Goal: Information Seeking & Learning: Understand process/instructions

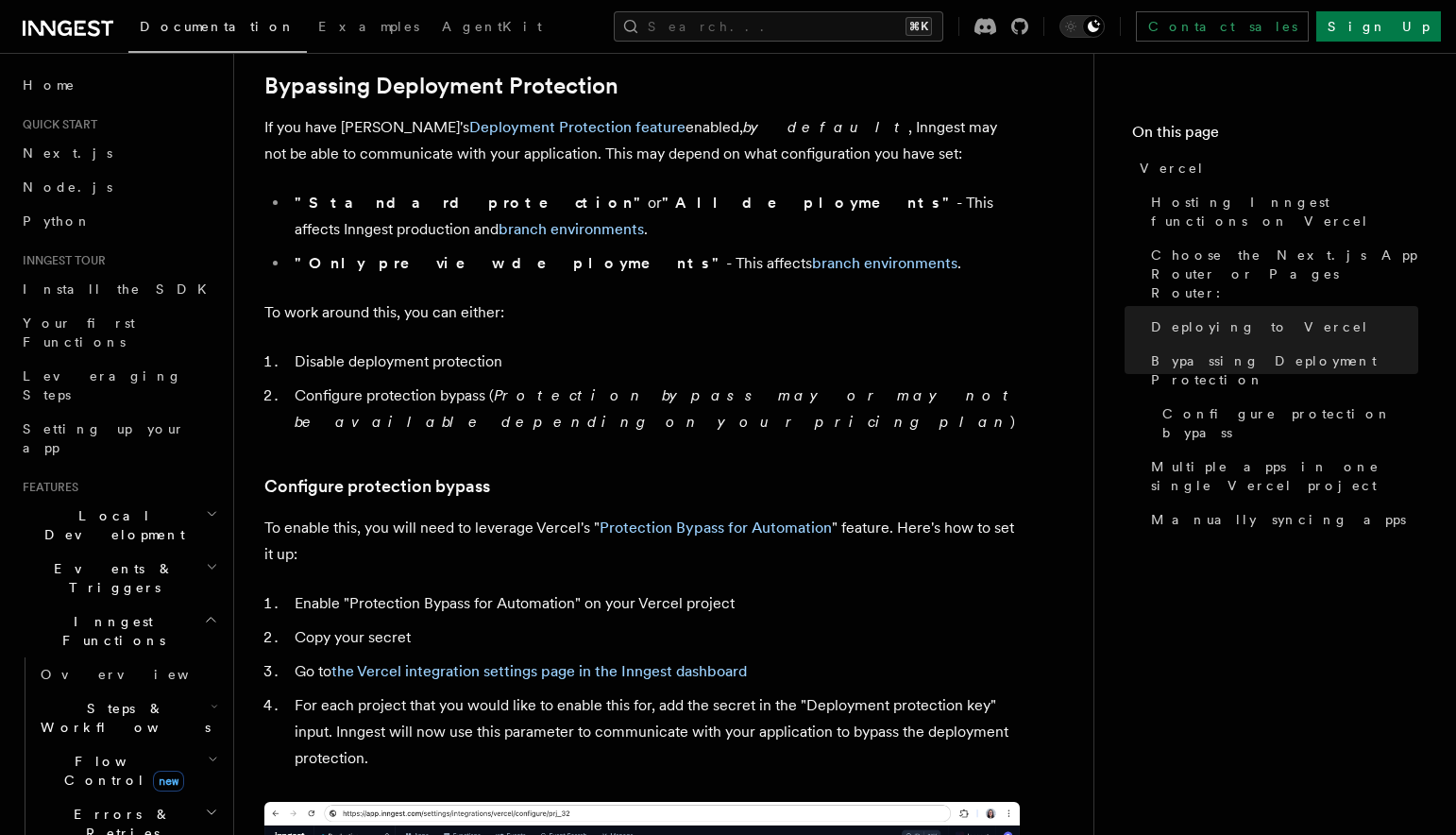
scroll to position [1431, 0]
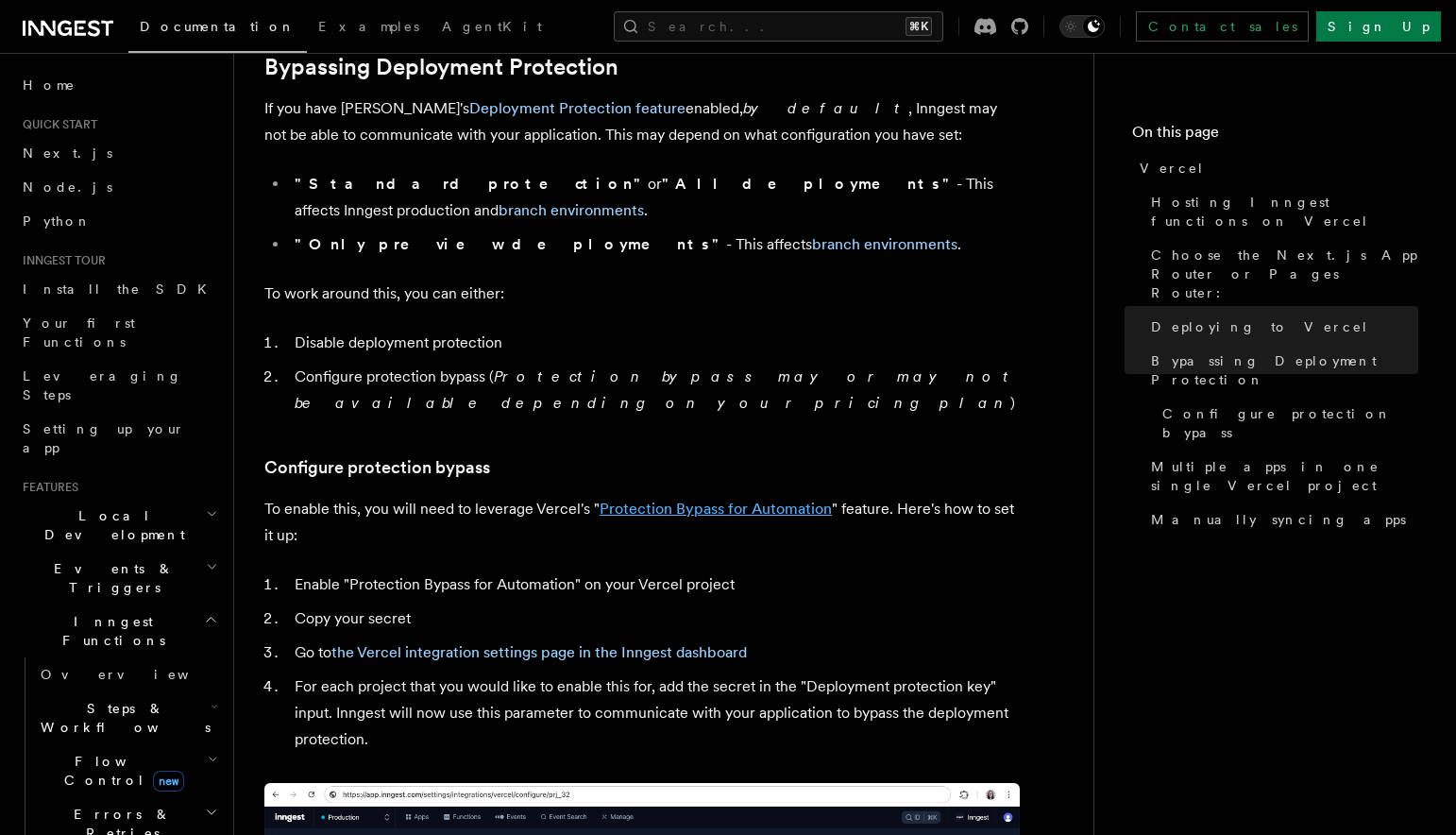
click at [714, 499] on link "Protection Bypass for Automation" at bounding box center [715, 508] width 233 height 18
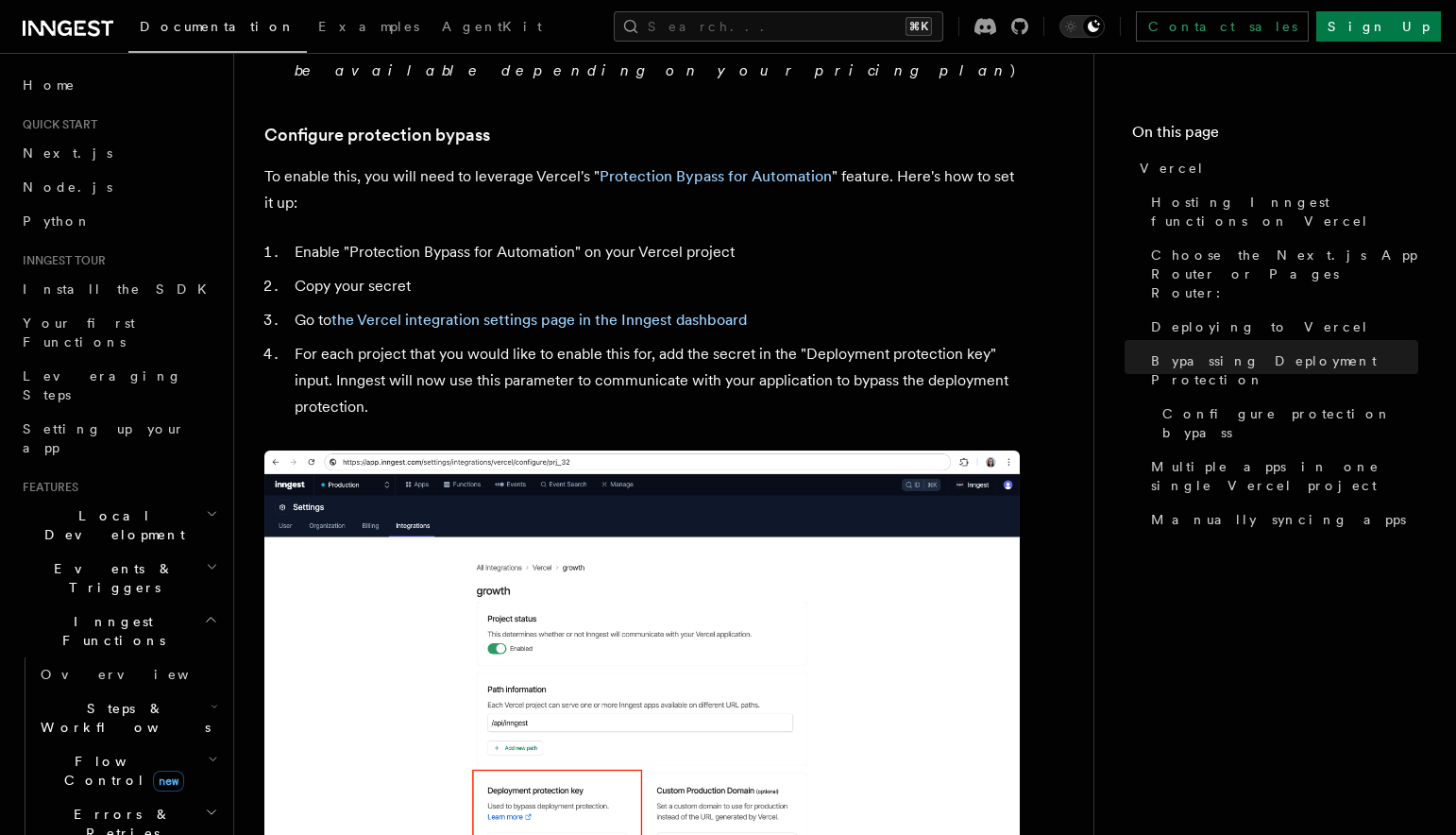
scroll to position [1768, 0]
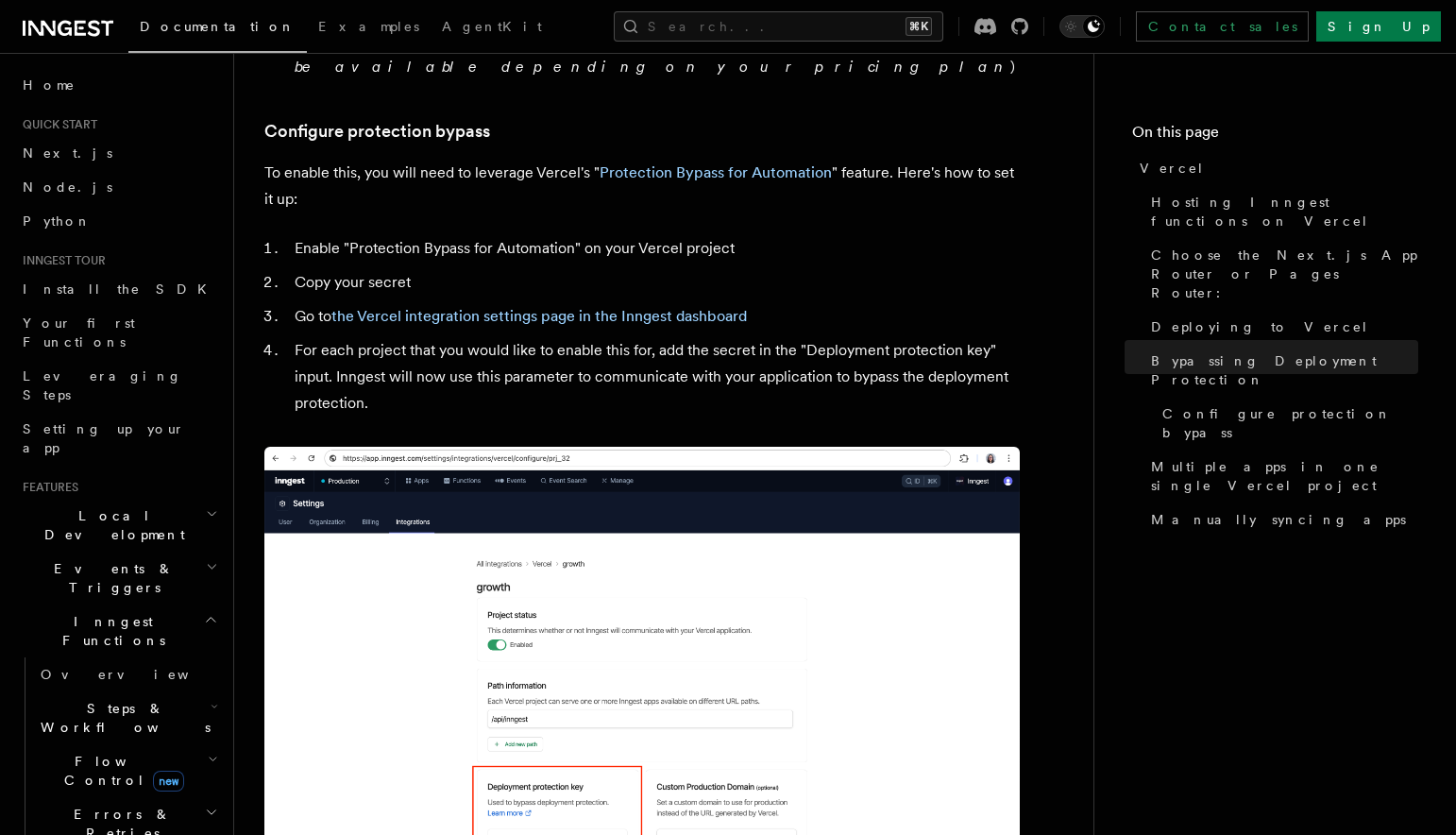
click at [811, 337] on li "For each project that you would like to enable this for, add the secret in the …" at bounding box center [654, 376] width 731 height 79
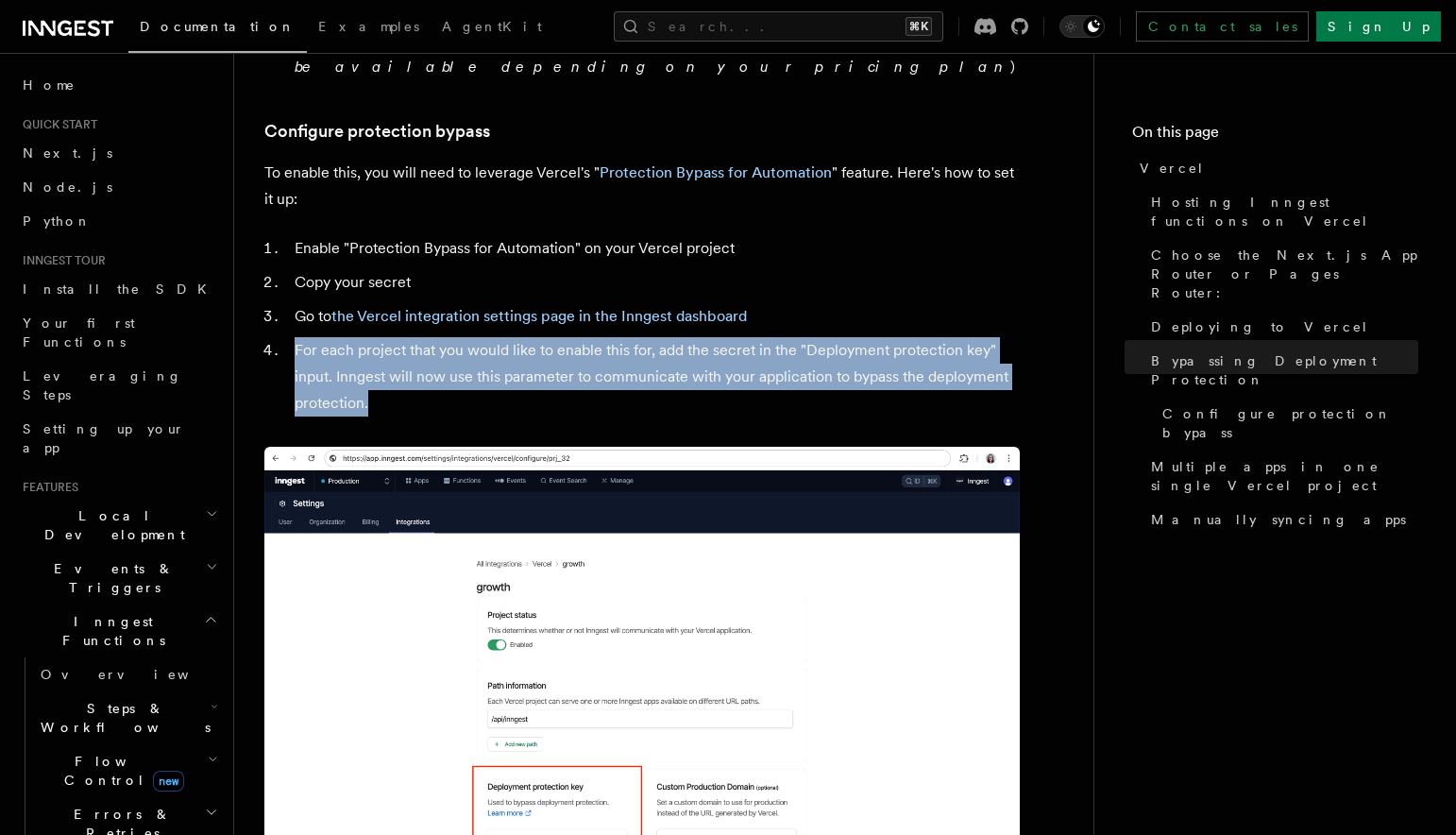
click at [811, 337] on li "For each project that you would like to enable this for, add the secret in the …" at bounding box center [654, 376] width 731 height 79
click at [784, 337] on li "For each project that you would like to enable this for, add the secret in the …" at bounding box center [654, 376] width 731 height 79
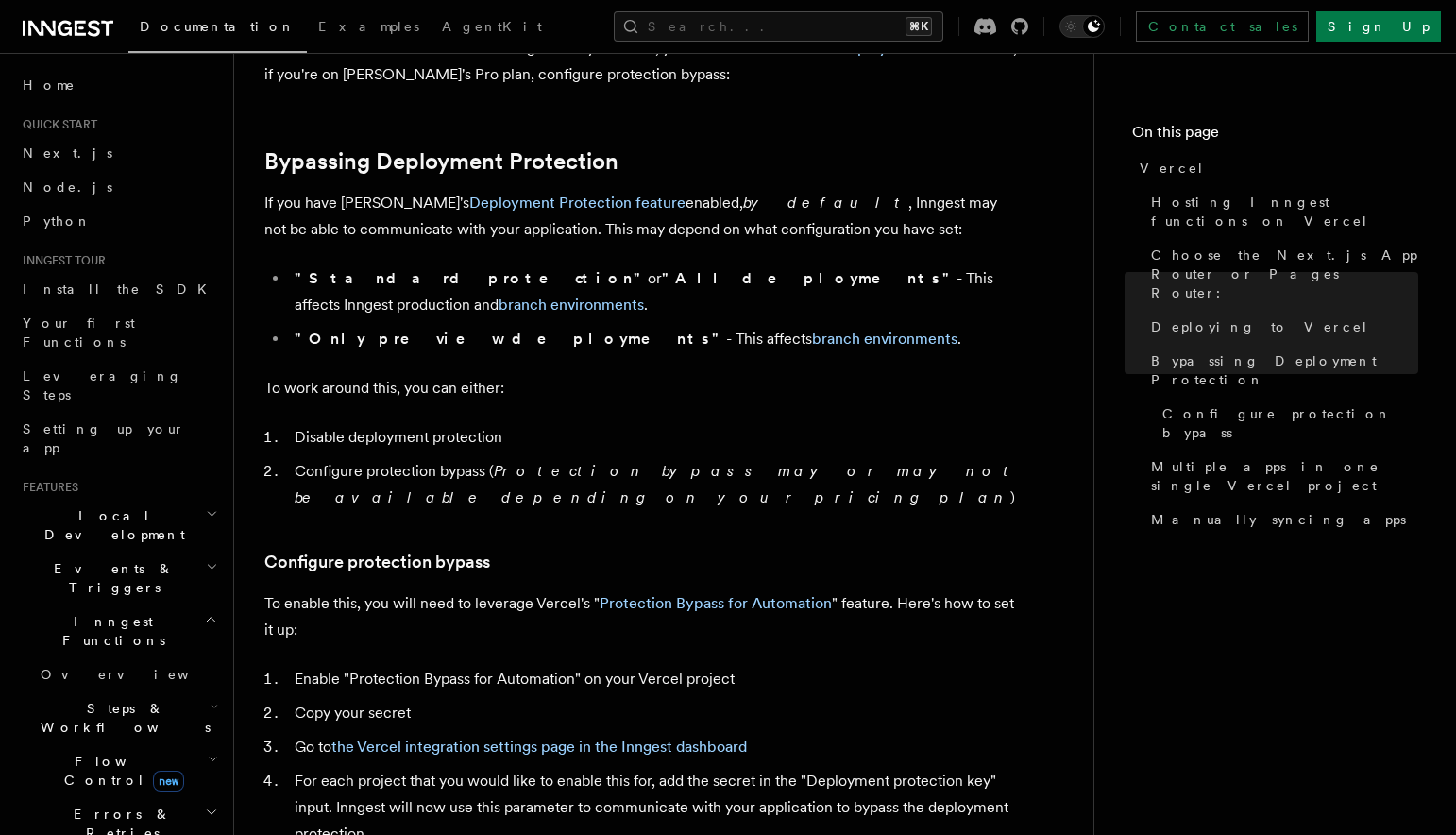
scroll to position [1354, 0]
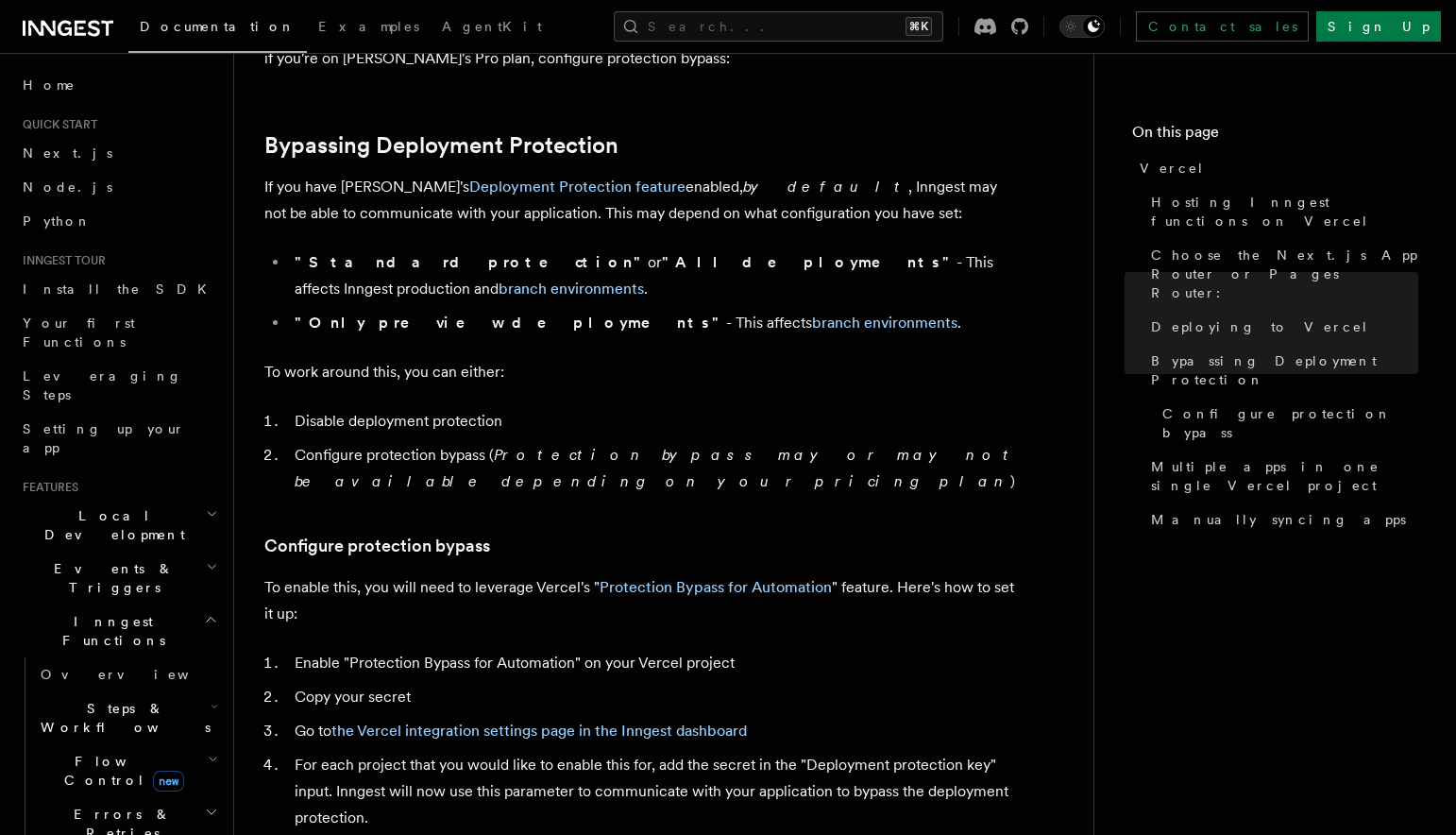
click at [456, 574] on p "To enable this, you will need to leverage Vercel's " Protection Bypass for Auto…" at bounding box center [641, 600] width 755 height 53
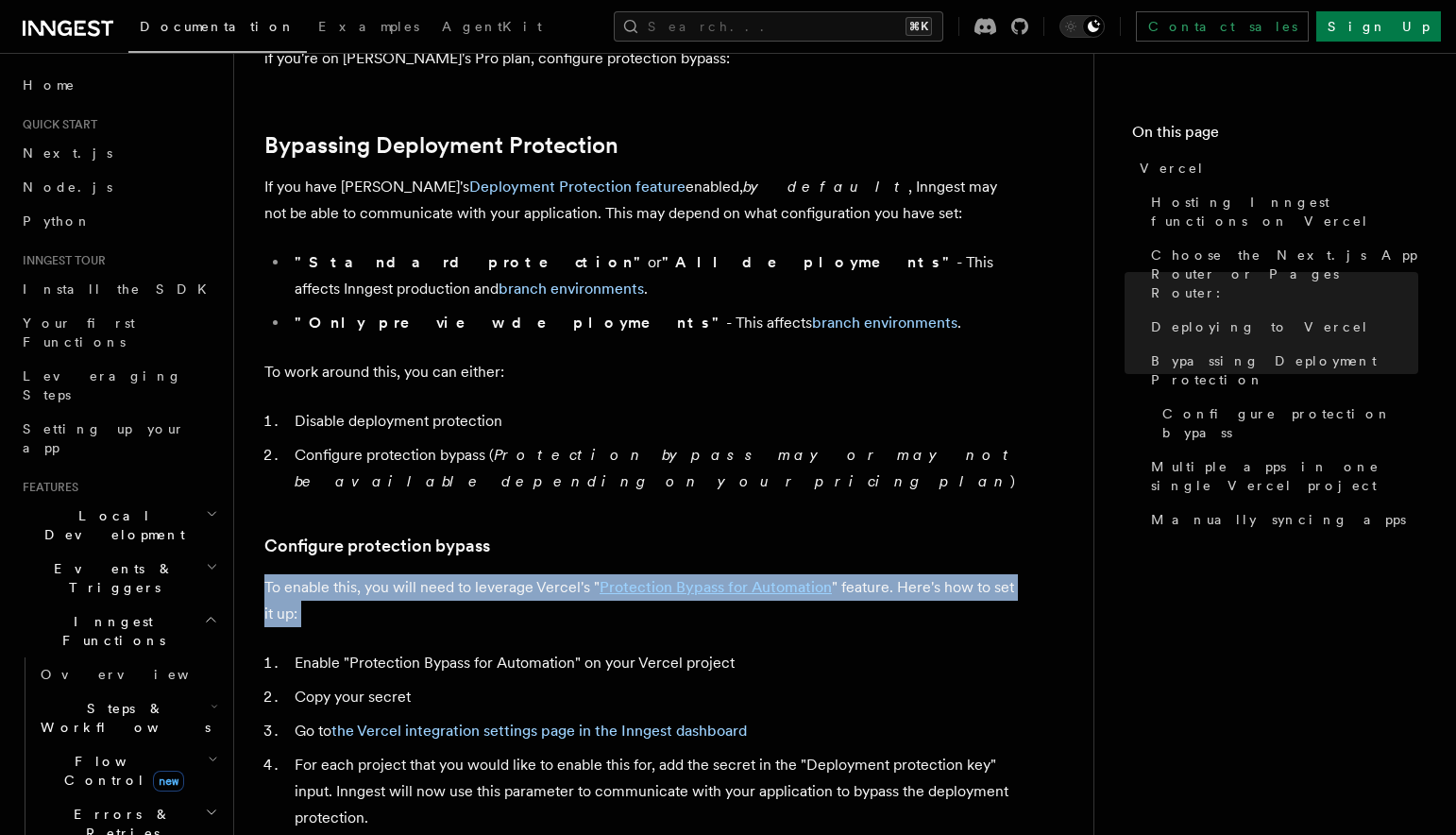
click at [456, 574] on p "To enable this, you will need to leverage Vercel's " Protection Bypass for Auto…" at bounding box center [641, 600] width 755 height 53
click at [483, 574] on p "To enable this, you will need to leverage Vercel's " Protection Bypass for Auto…" at bounding box center [641, 600] width 755 height 53
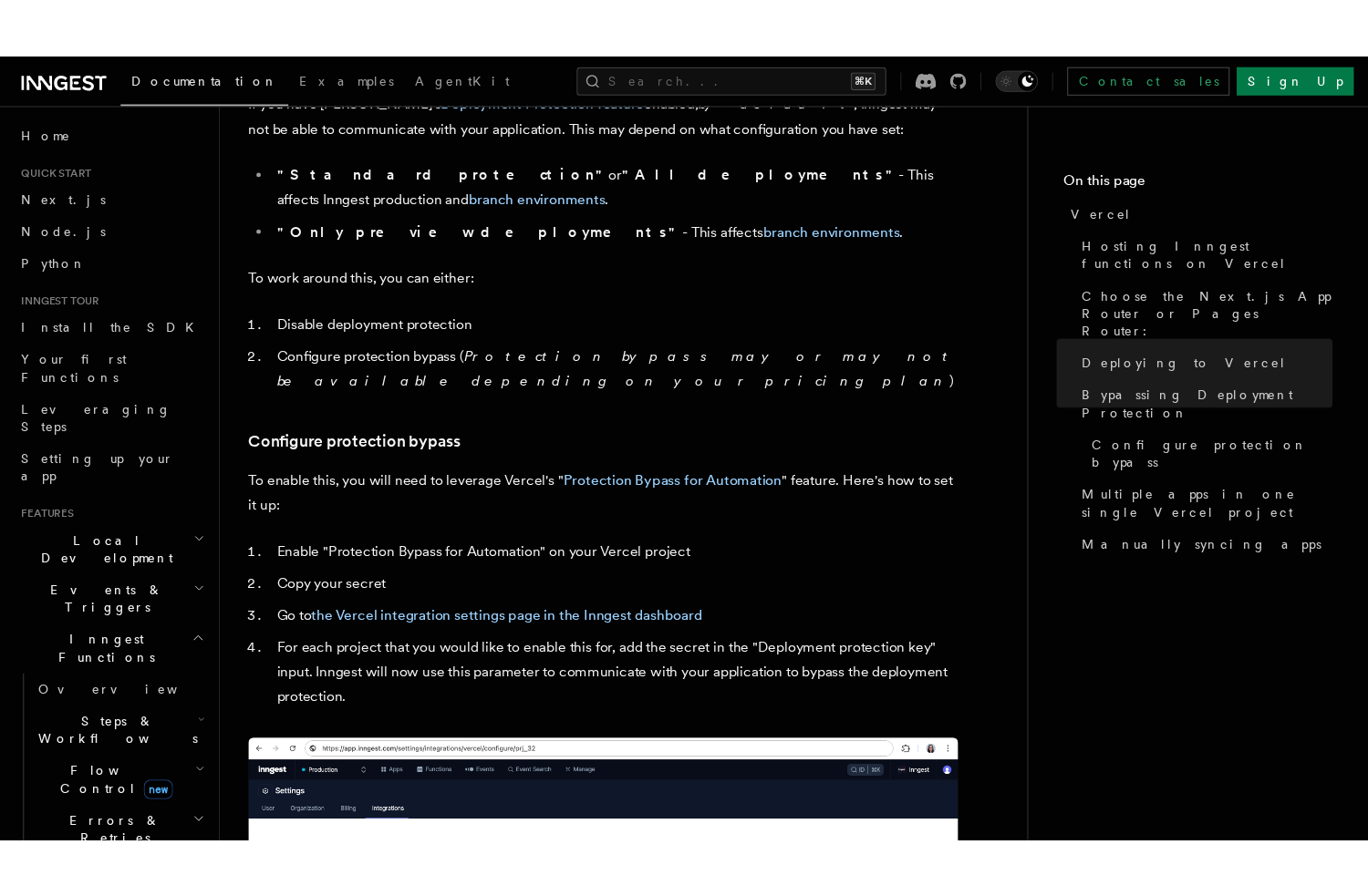
scroll to position [1440, 0]
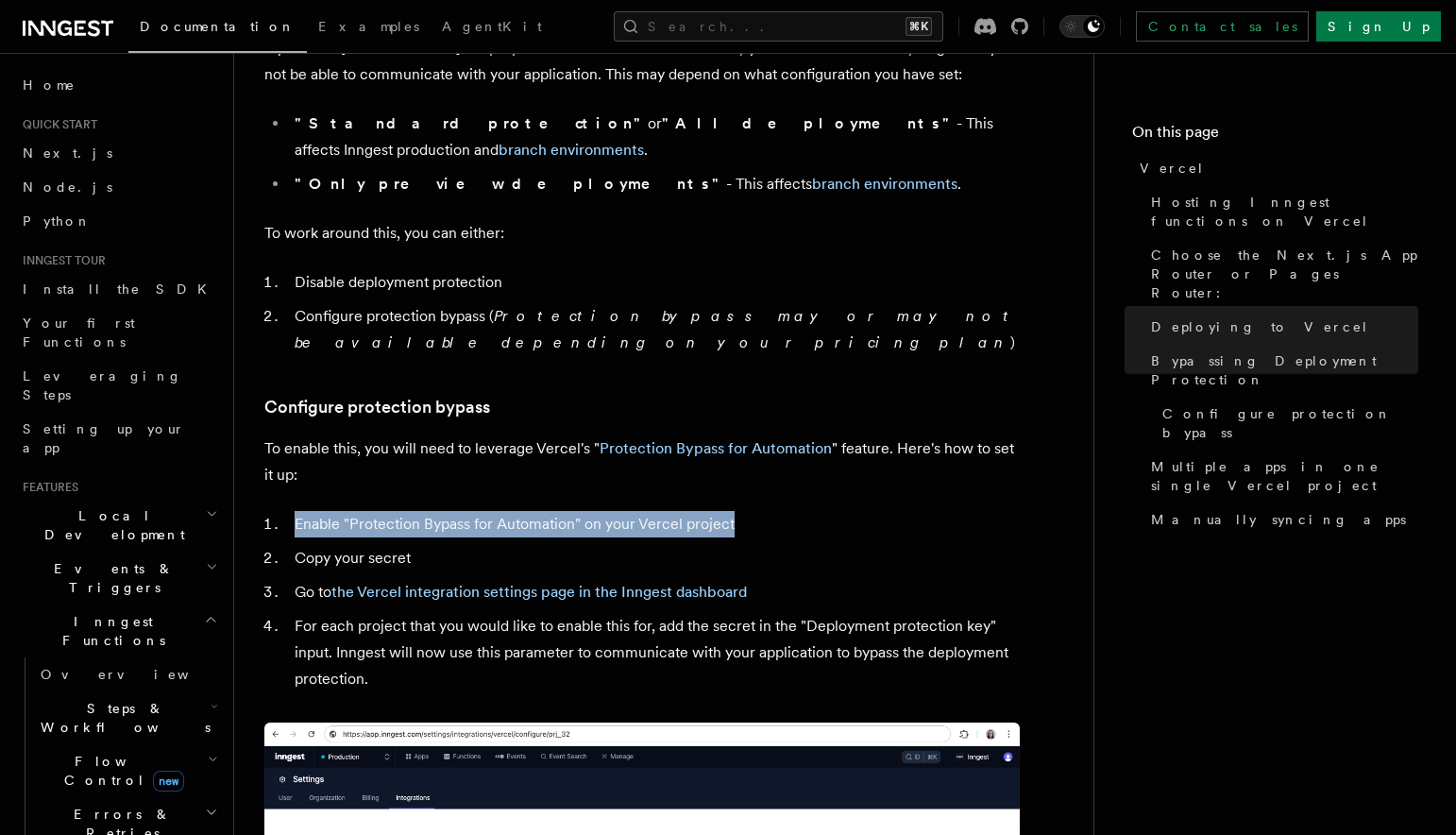
drag, startPoint x: 424, startPoint y: 471, endPoint x: 778, endPoint y: 477, distance: 354.1
click at [775, 511] on li "Enable "Protection Bypass for Automation" on your Vercel project" at bounding box center [654, 523] width 731 height 26
click at [778, 511] on li "Enable "Protection Bypass for Automation" on your Vercel project" at bounding box center [654, 523] width 731 height 26
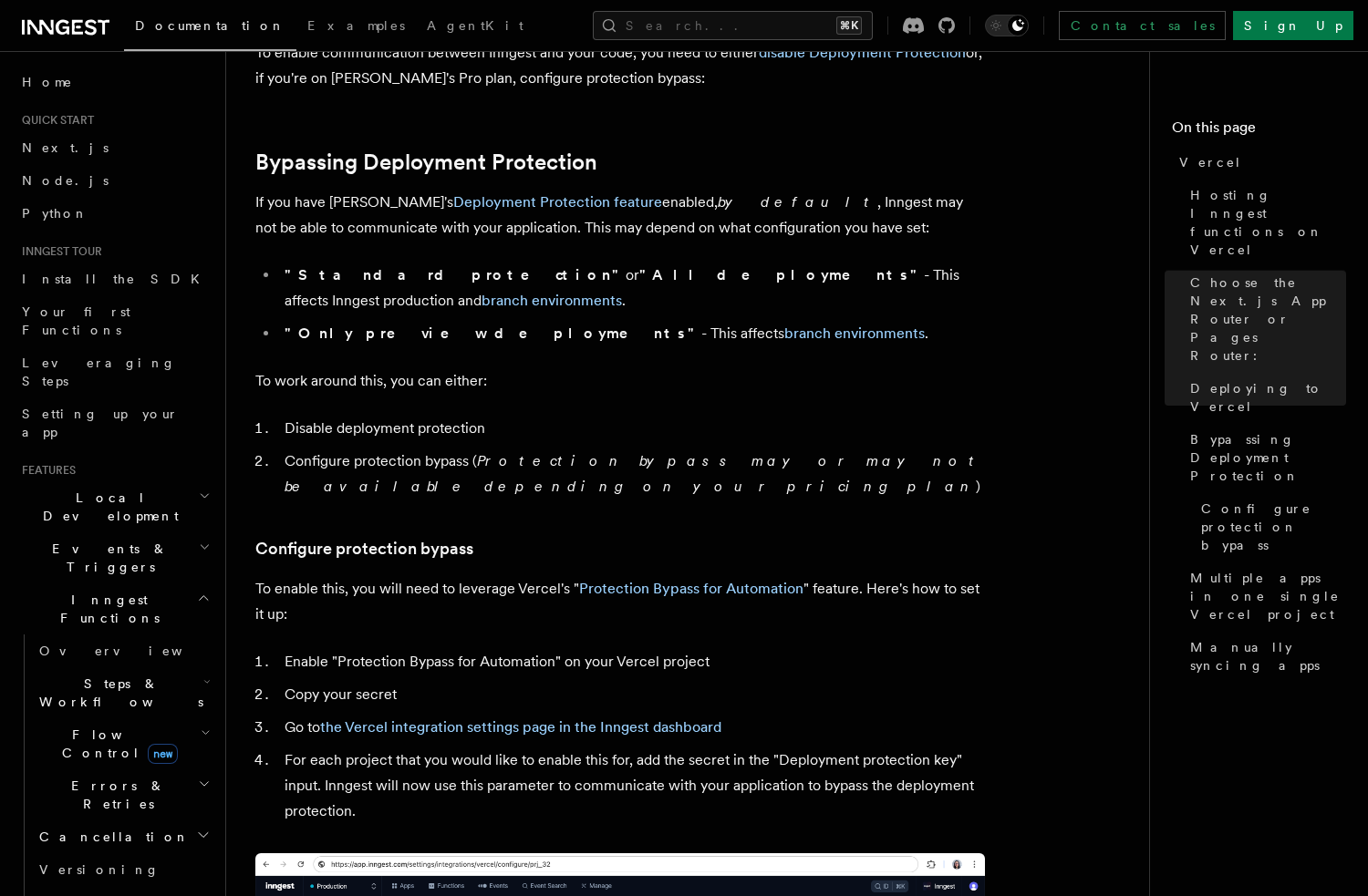
scroll to position [1320, 0]
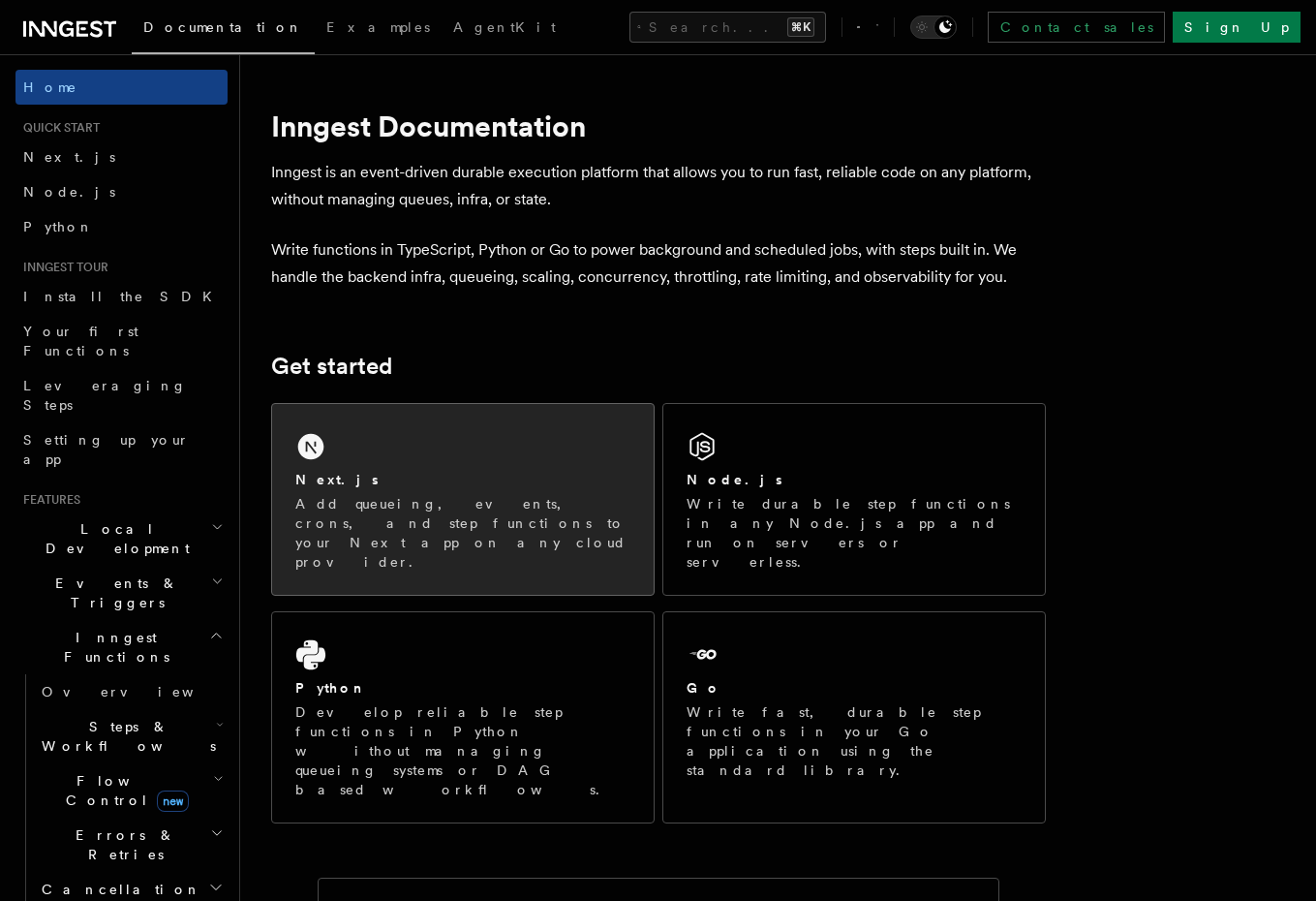
click at [496, 468] on div "Next.js Add queueing, events, crons, and step functions to your Next app on any…" at bounding box center [463, 498] width 382 height 190
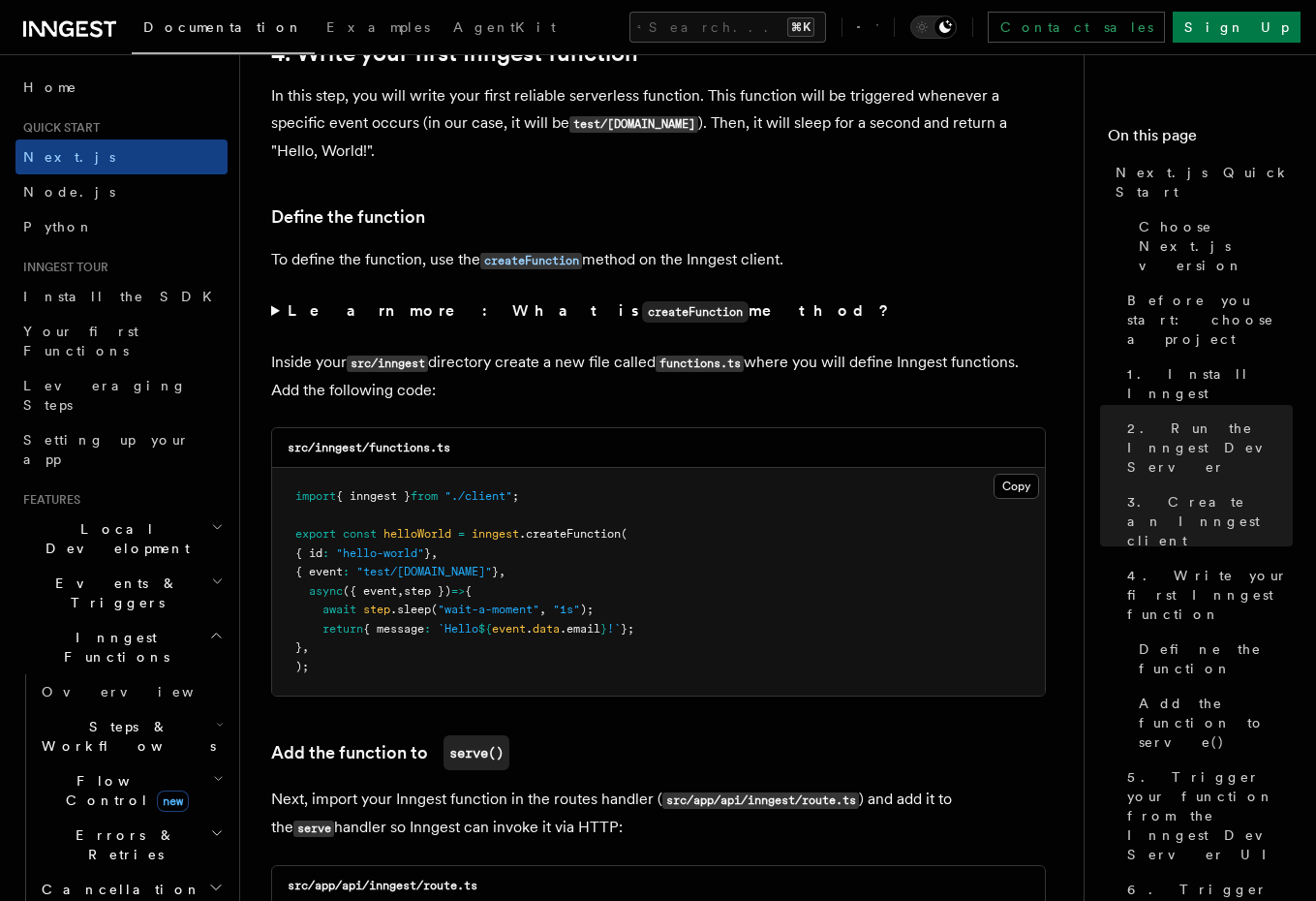
scroll to position [4078, 0]
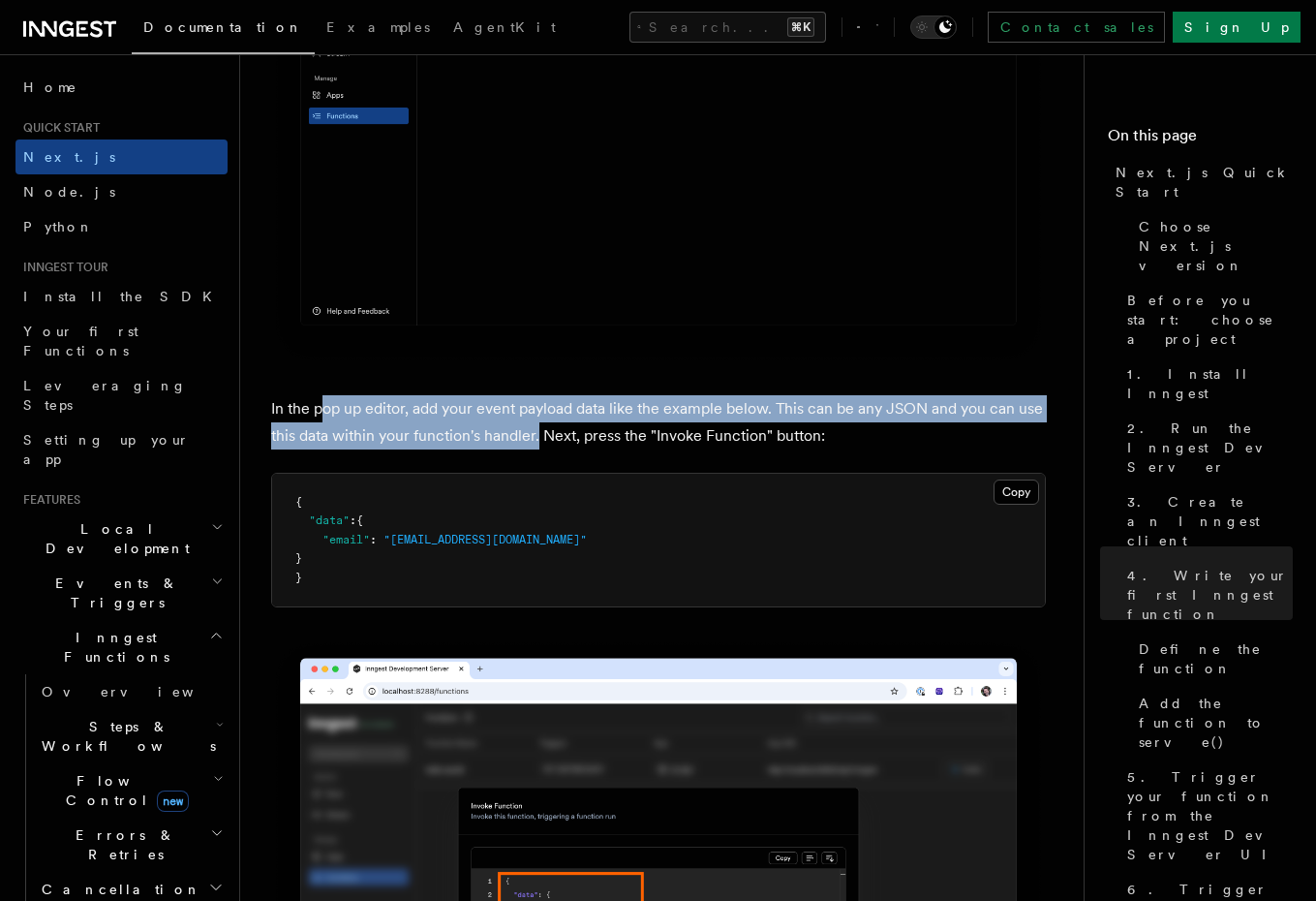
drag, startPoint x: 363, startPoint y: 415, endPoint x: 674, endPoint y: 430, distance: 311.4
click at [602, 430] on p "In the pop up editor, add your event payload data like the example below. This …" at bounding box center [658, 422] width 774 height 54
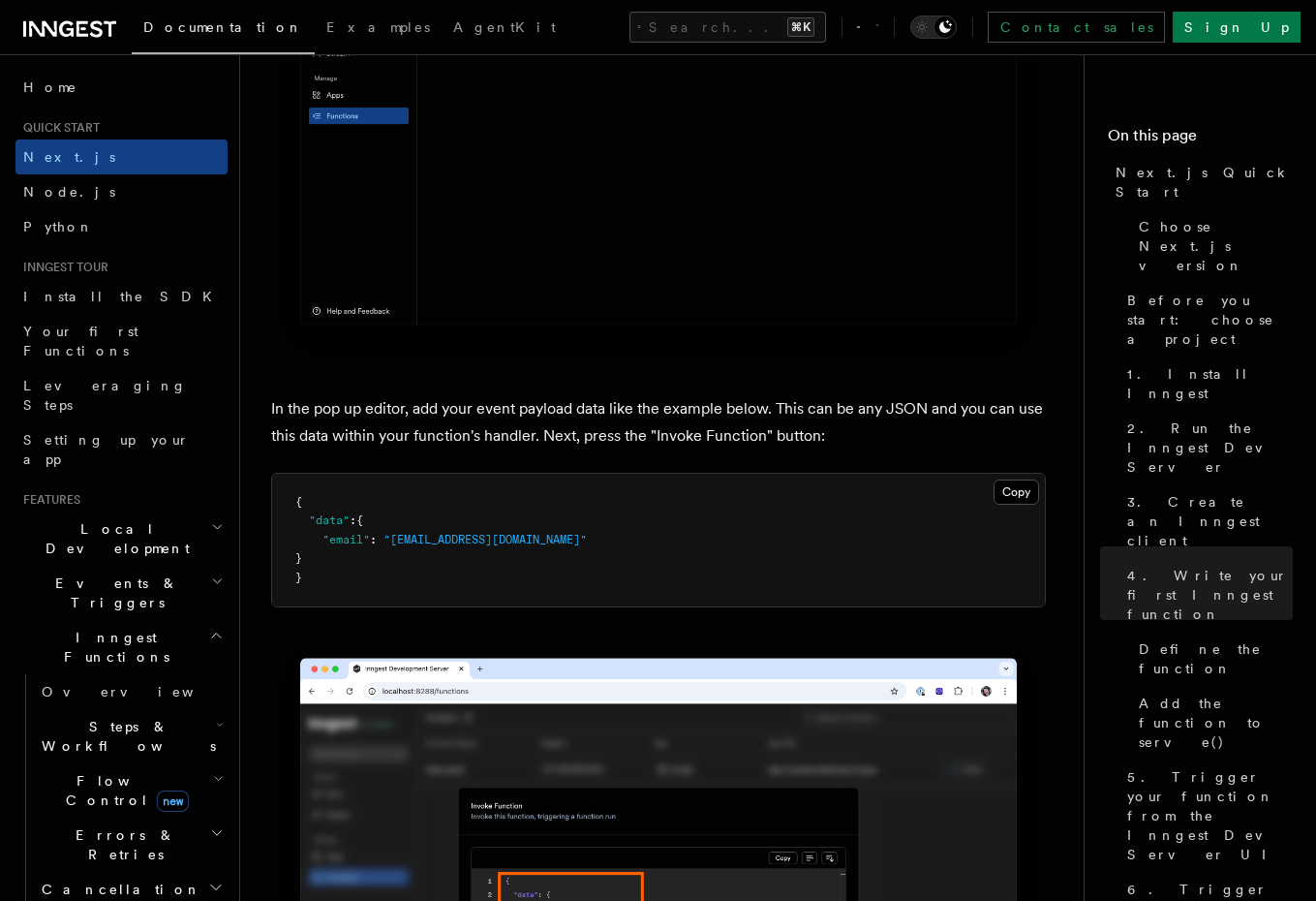
click at [675, 430] on p "In the pop up editor, add your event payload data like the example below. This …" at bounding box center [658, 422] width 774 height 54
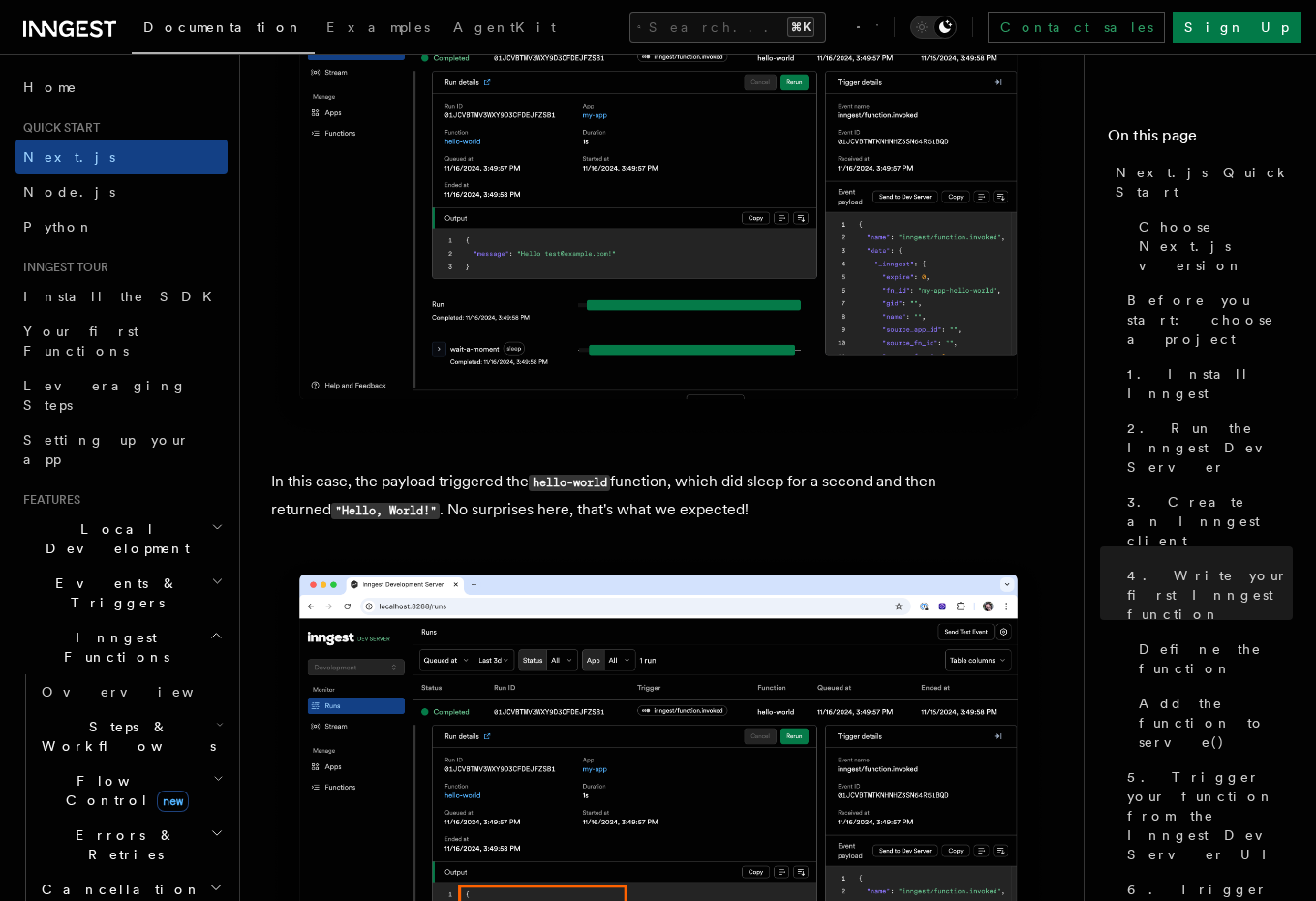
scroll to position [7450, 0]
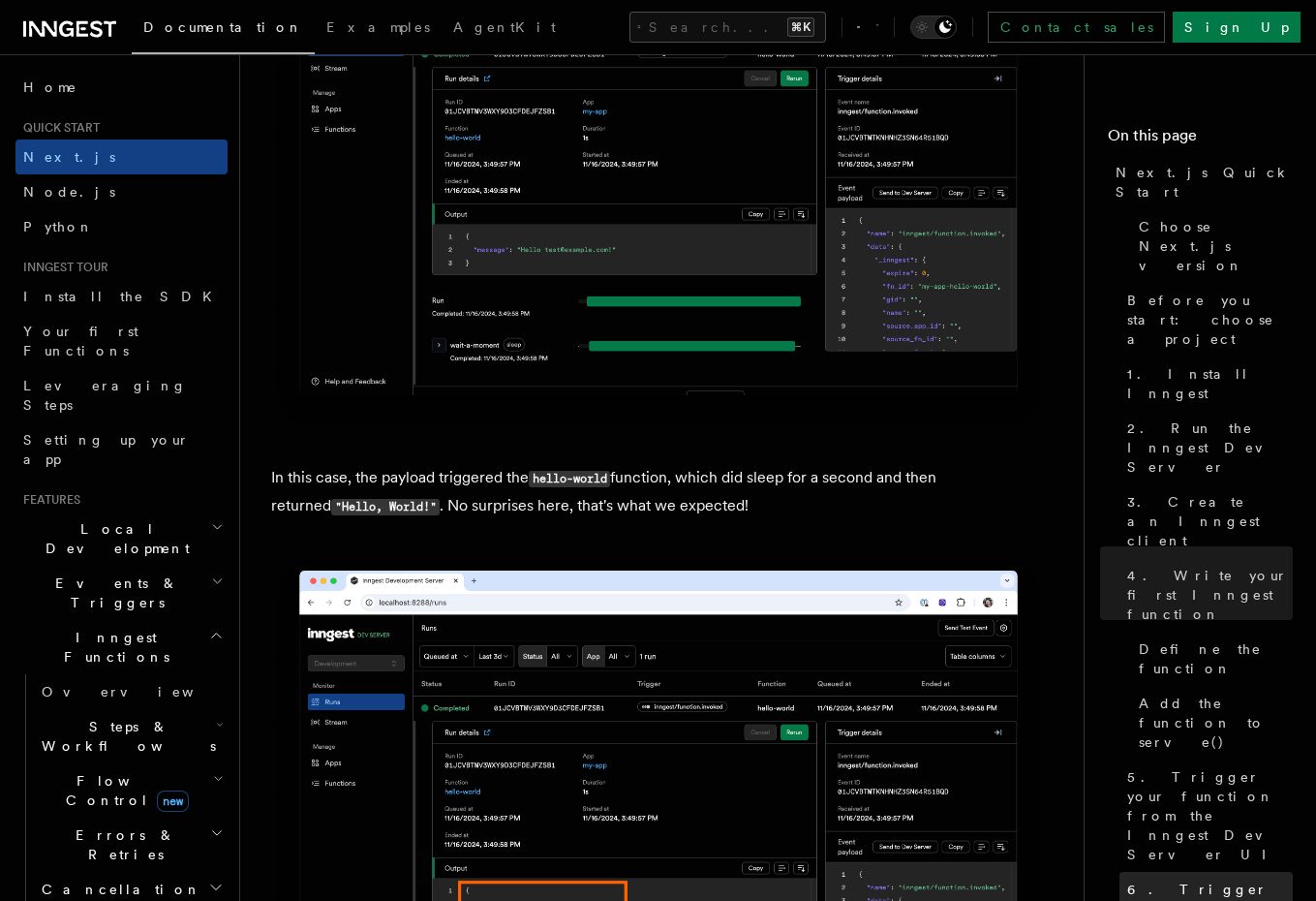
click at [1215, 879] on span "6. Trigger from code" at bounding box center [1210, 898] width 166 height 38
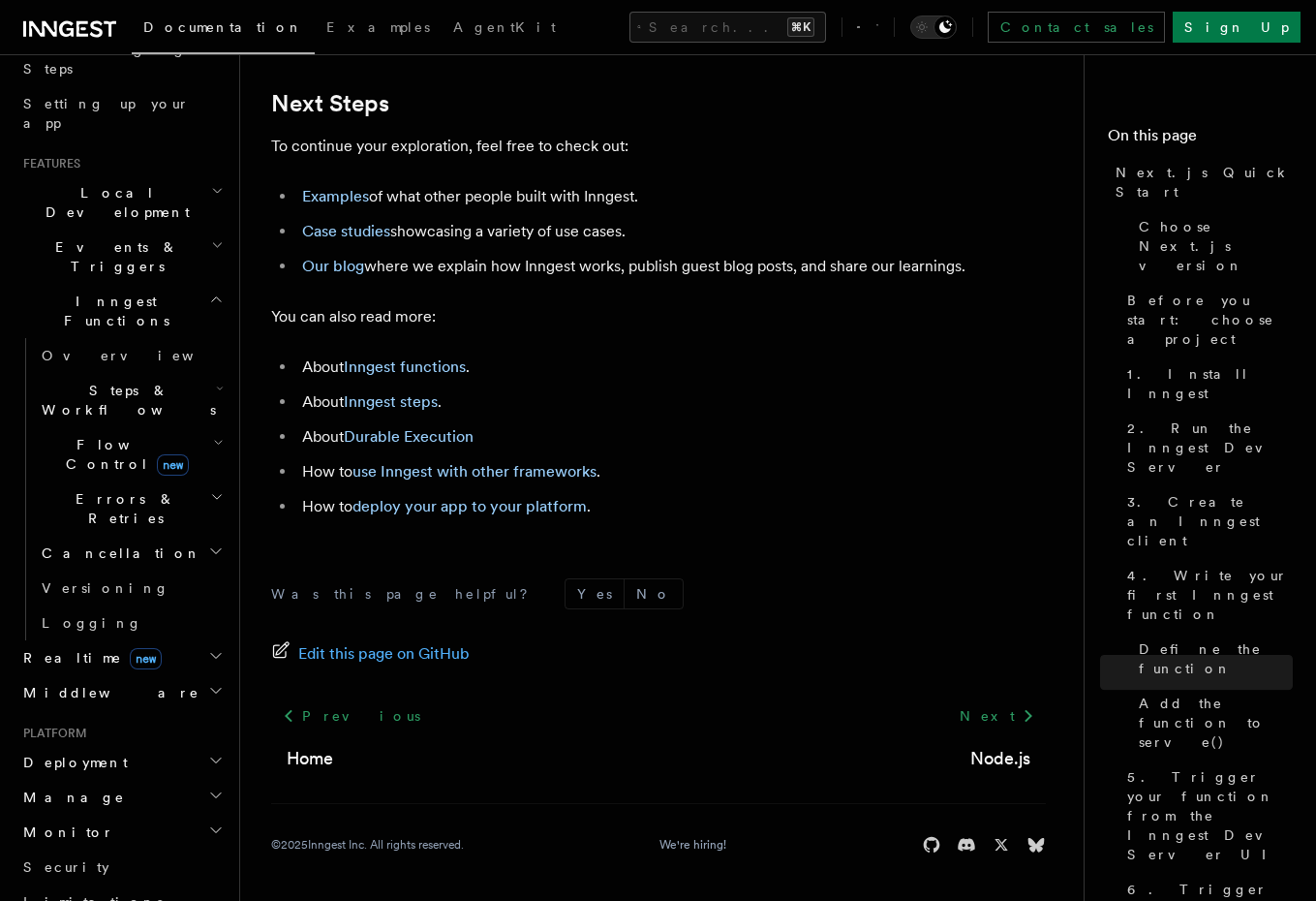
scroll to position [347, 0]
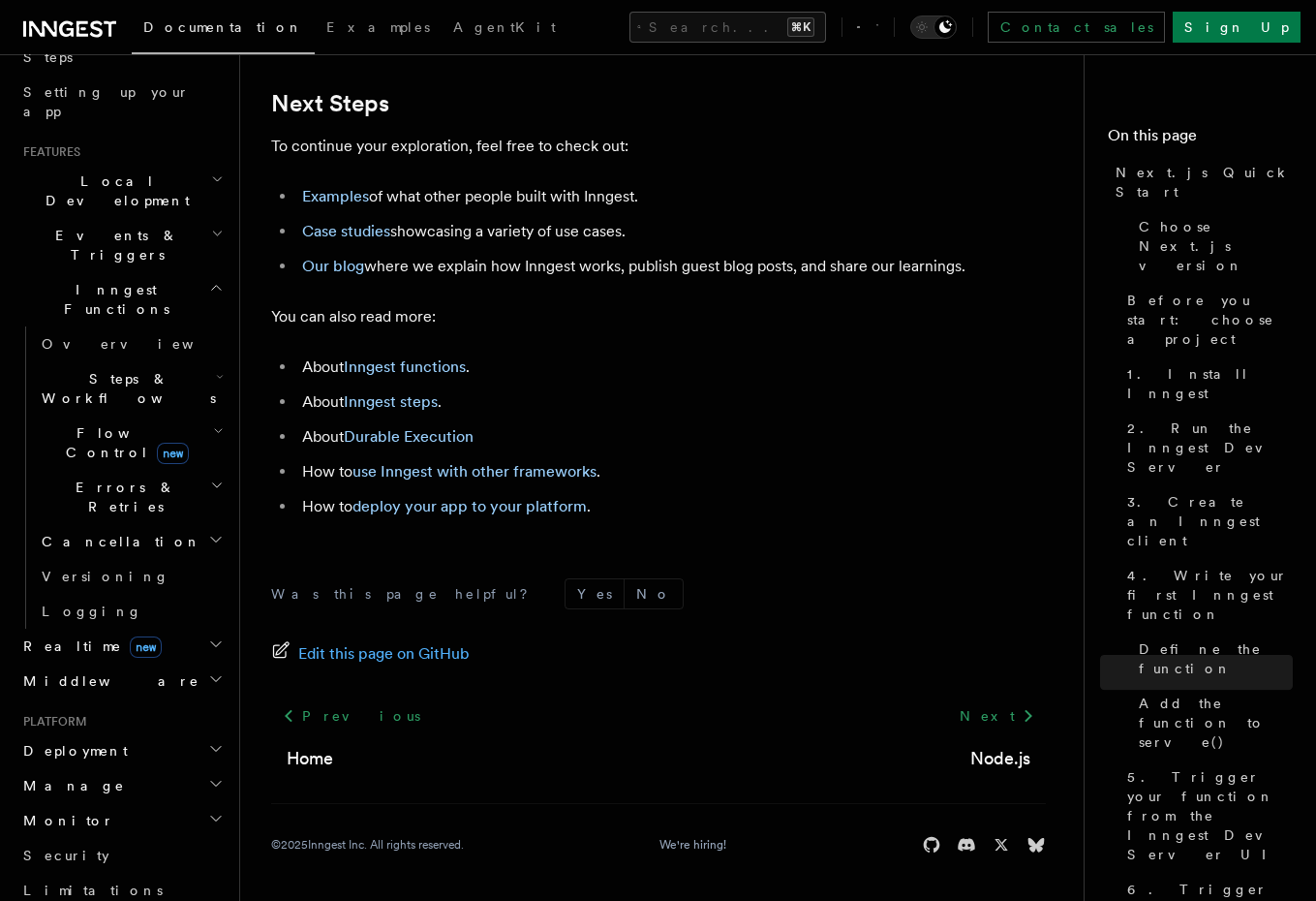
click at [104, 733] on h2 "Deployment" at bounding box center [121, 750] width 212 height 35
click at [85, 778] on span "Overview" at bounding box center [141, 786] width 199 height 16
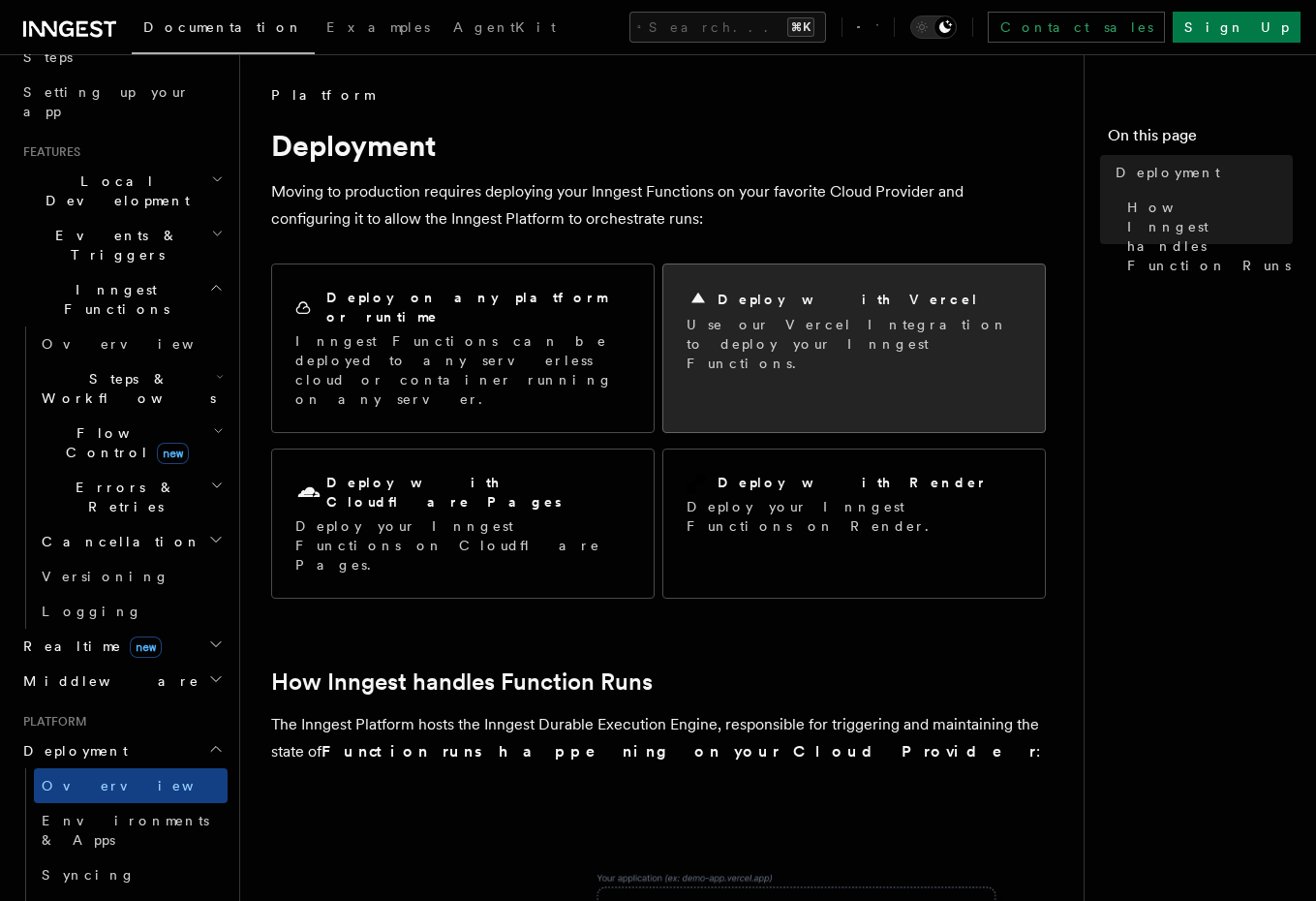
click at [883, 305] on div "Deploy with Vercel" at bounding box center [854, 300] width 335 height 24
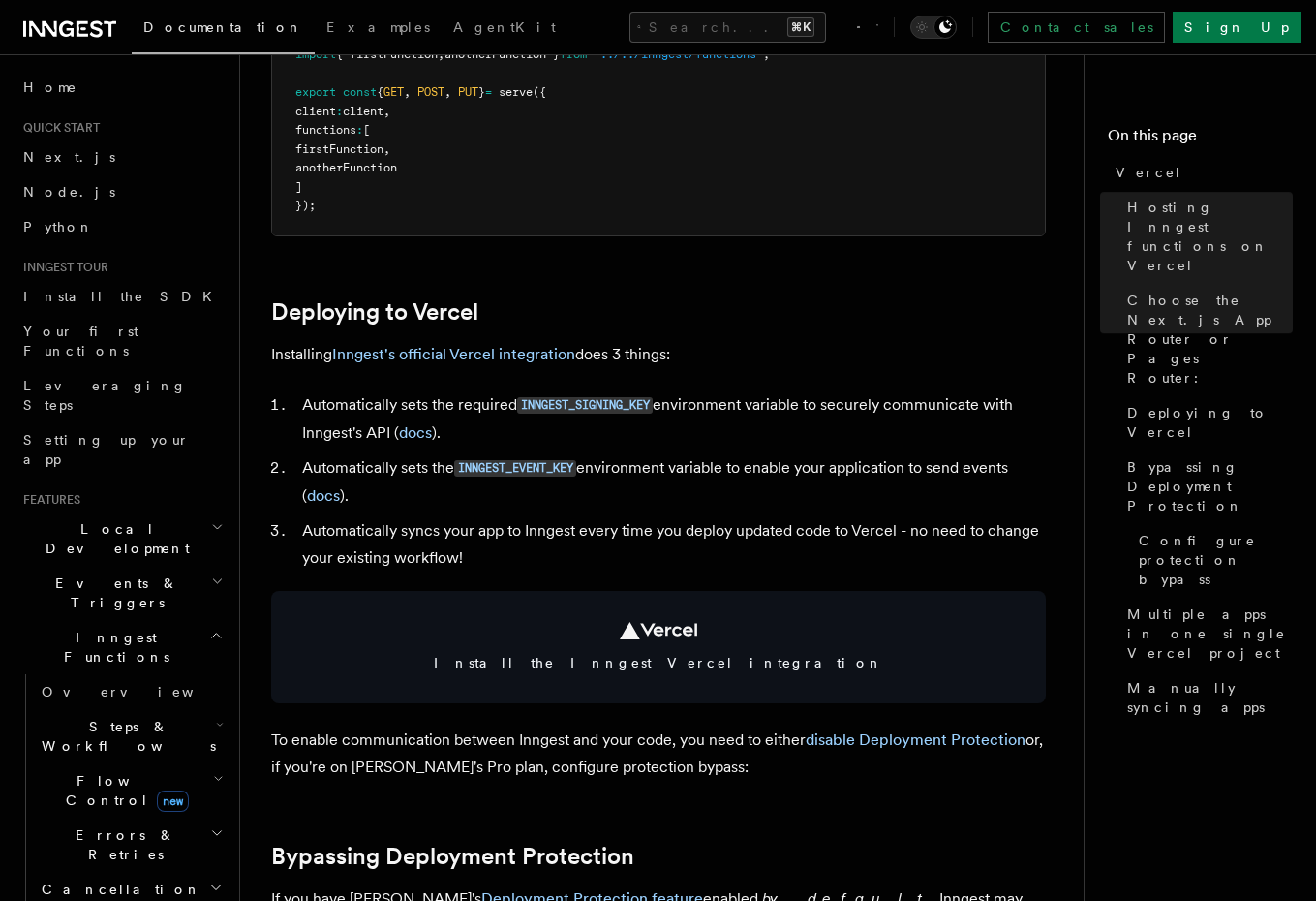
scroll to position [802, 0]
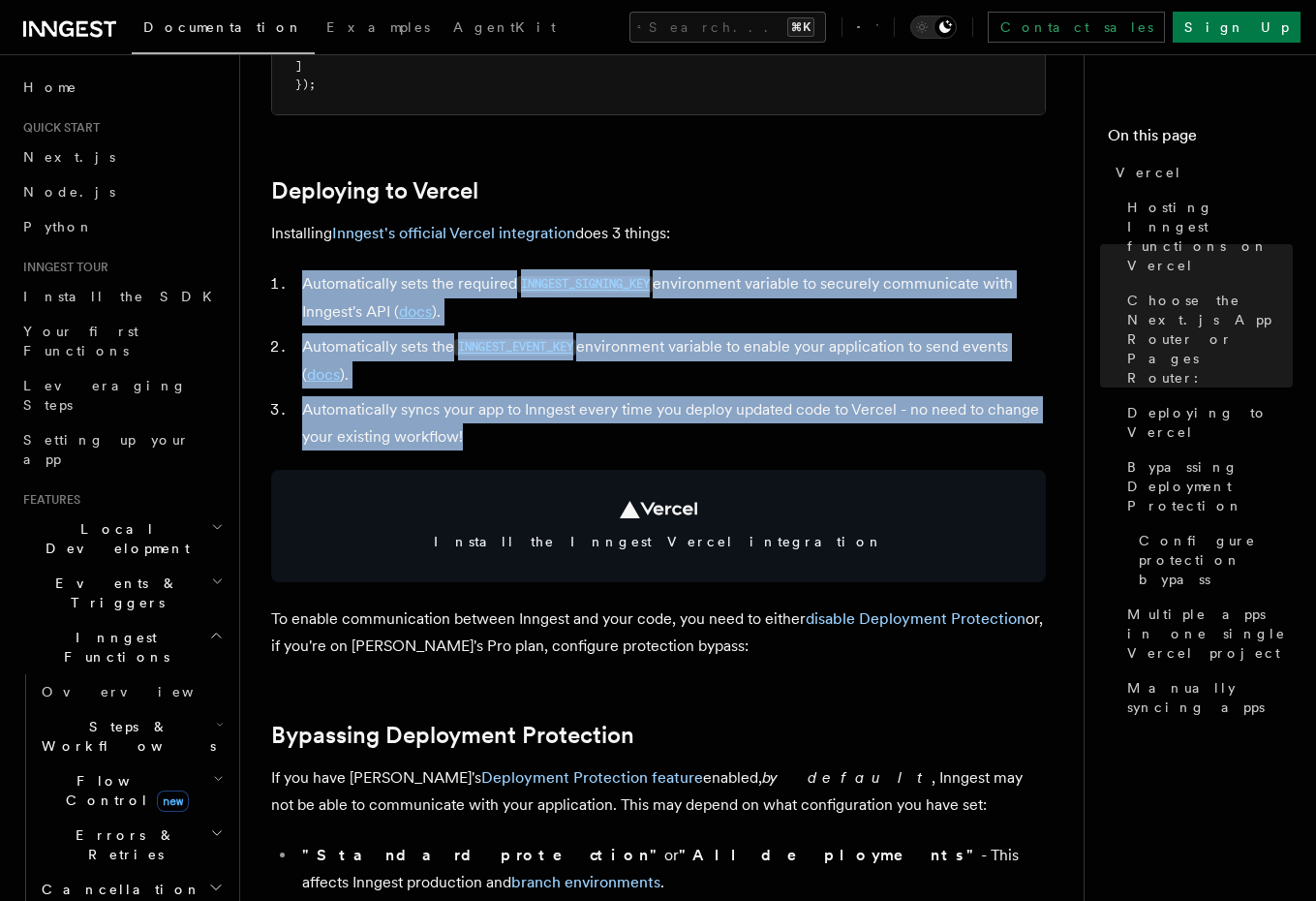
drag, startPoint x: 365, startPoint y: 296, endPoint x: 587, endPoint y: 445, distance: 267.4
click at [591, 446] on ol "Automatically sets the required INNGEST_SIGNING_KEY environment variable to sec…" at bounding box center [658, 360] width 774 height 181
click at [587, 445] on li "Automatically syncs your app to Inngest every time you deploy updated code to V…" at bounding box center [671, 423] width 750 height 54
drag, startPoint x: 532, startPoint y: 412, endPoint x: 287, endPoint y: 245, distance: 296.5
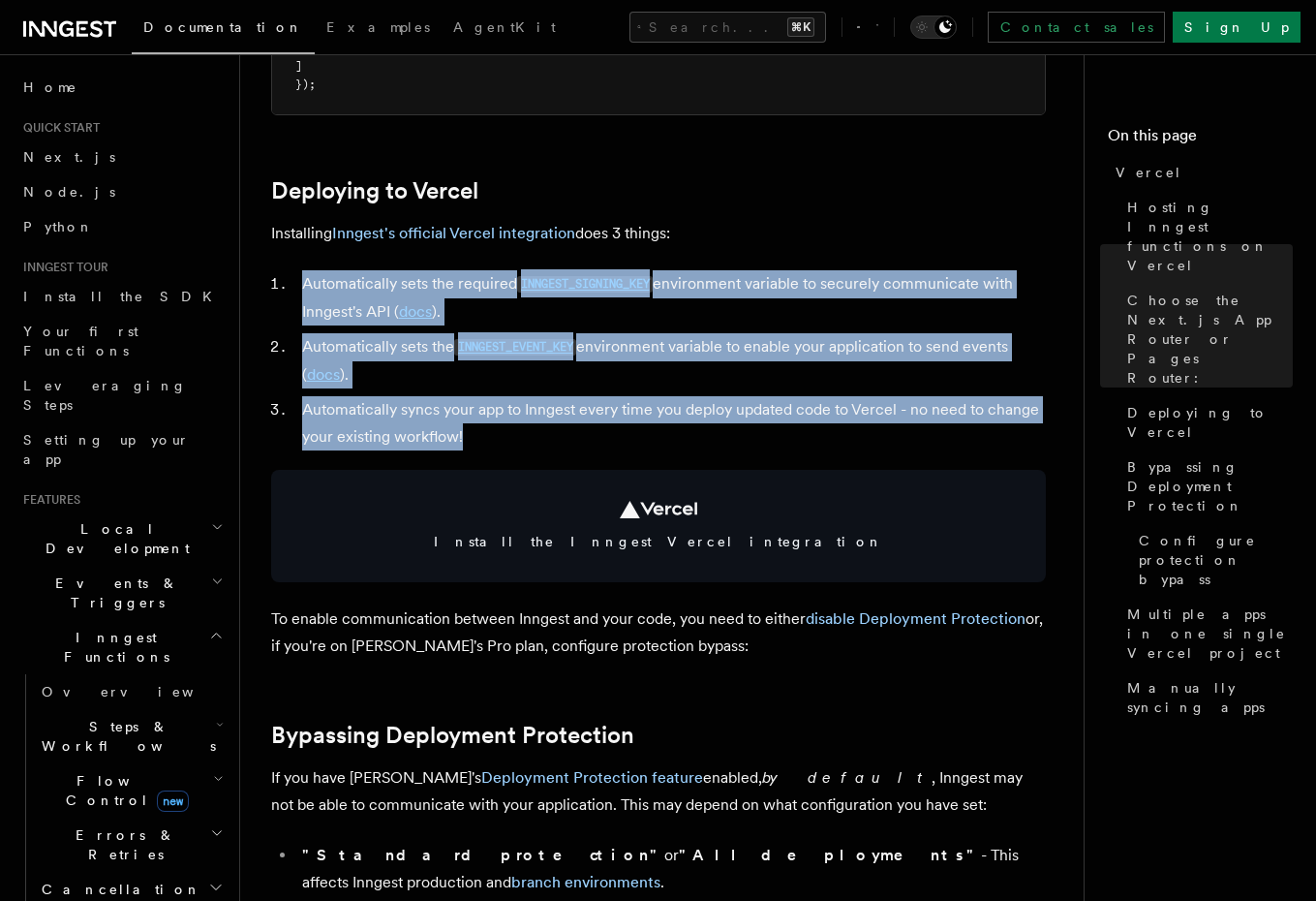
drag, startPoint x: 427, startPoint y: 309, endPoint x: 761, endPoint y: 436, distance: 357.3
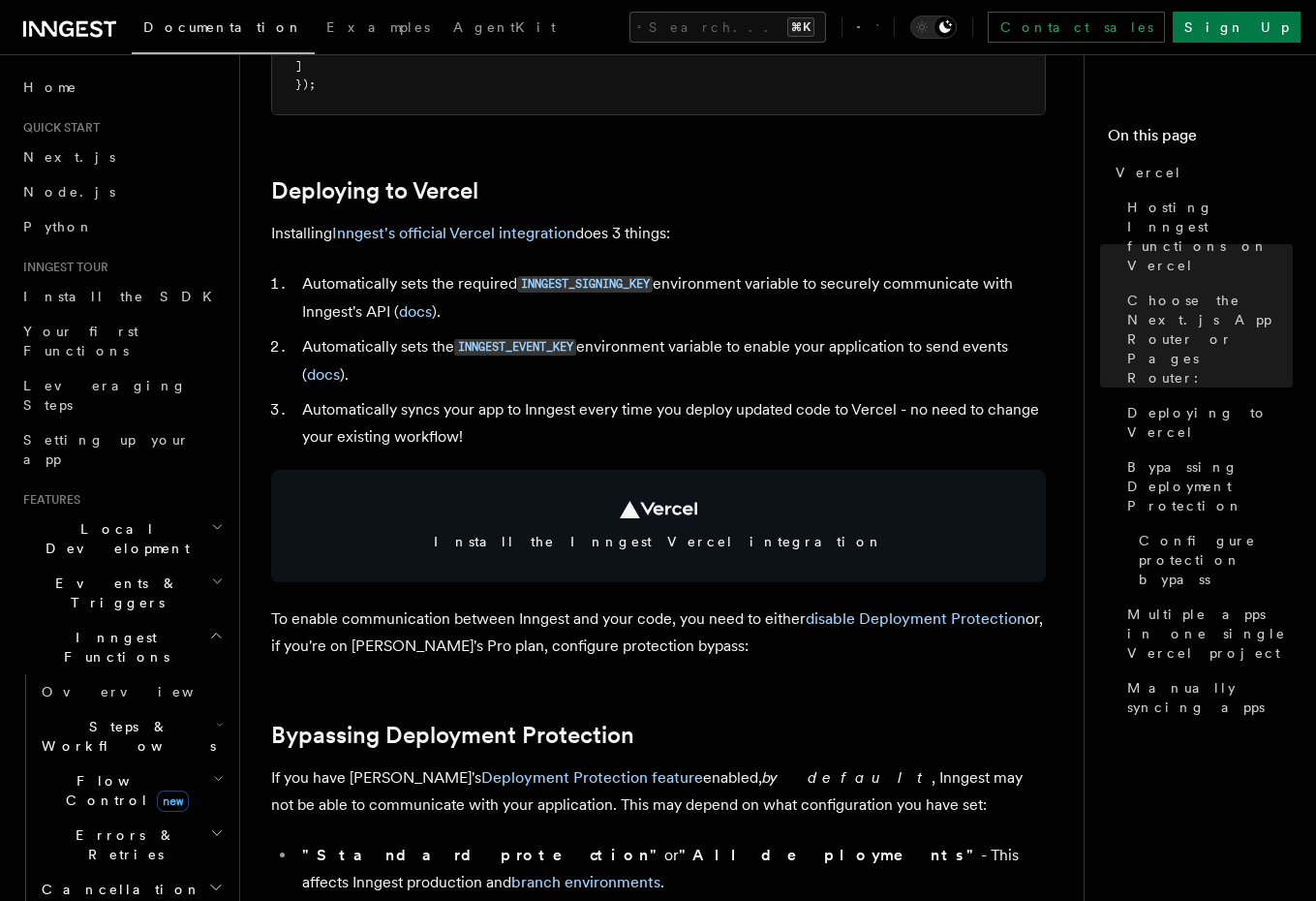
click at [765, 439] on li "Automatically syncs your app to Inngest every time you deploy updated code to V…" at bounding box center [671, 423] width 750 height 54
